Goal: Find specific page/section: Find specific page/section

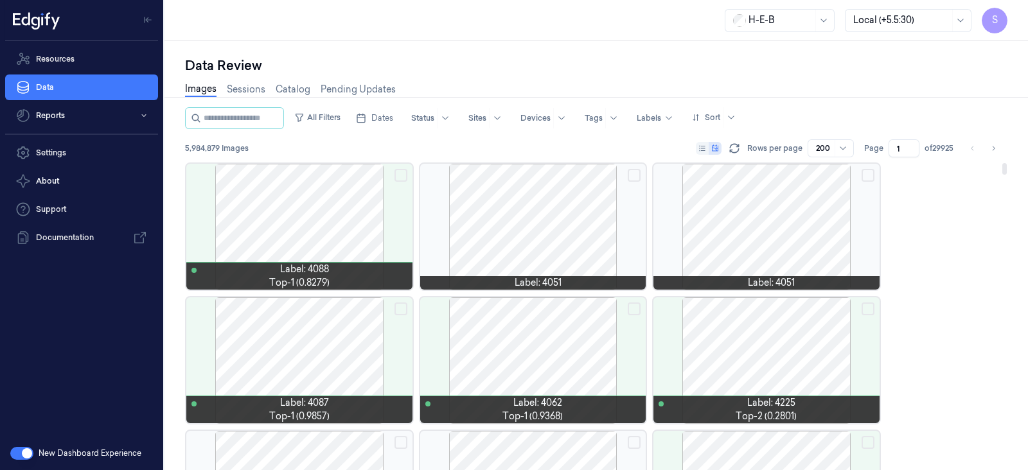
click at [766, 351] on div at bounding box center [766, 360] width 226 height 126
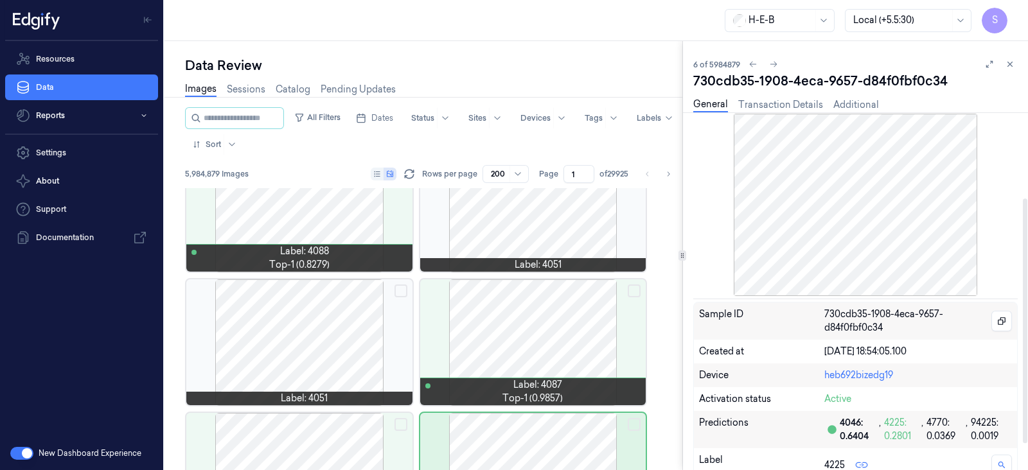
scroll to position [163, 0]
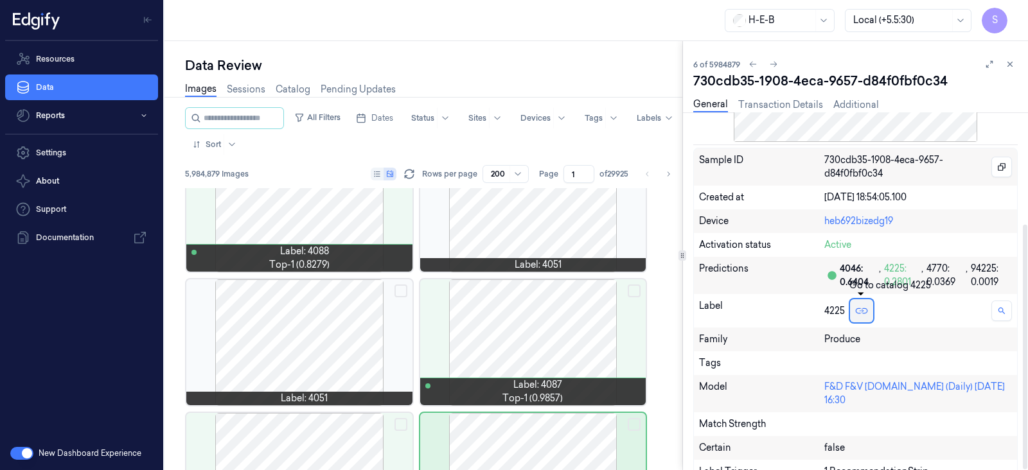
click at [863, 310] on icon at bounding box center [861, 311] width 6 height 6
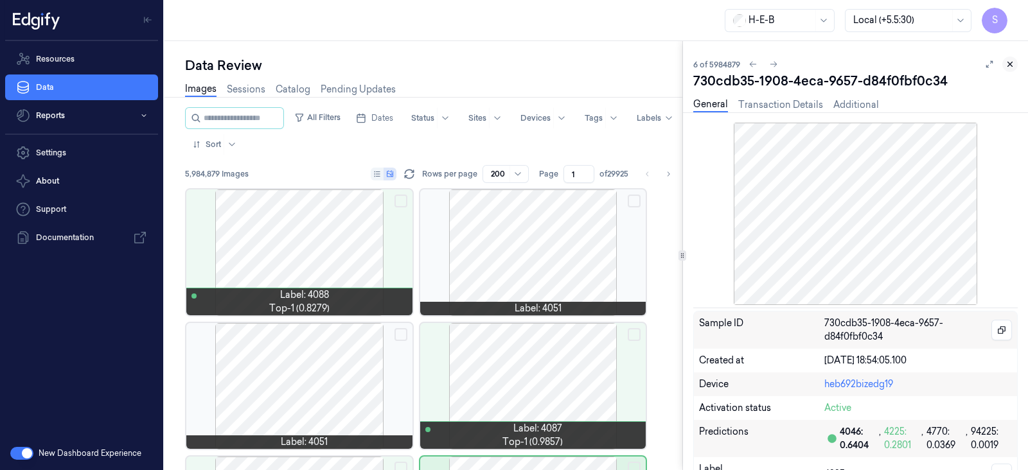
click at [1009, 66] on icon at bounding box center [1009, 64] width 9 height 9
